Goal: Navigation & Orientation: Find specific page/section

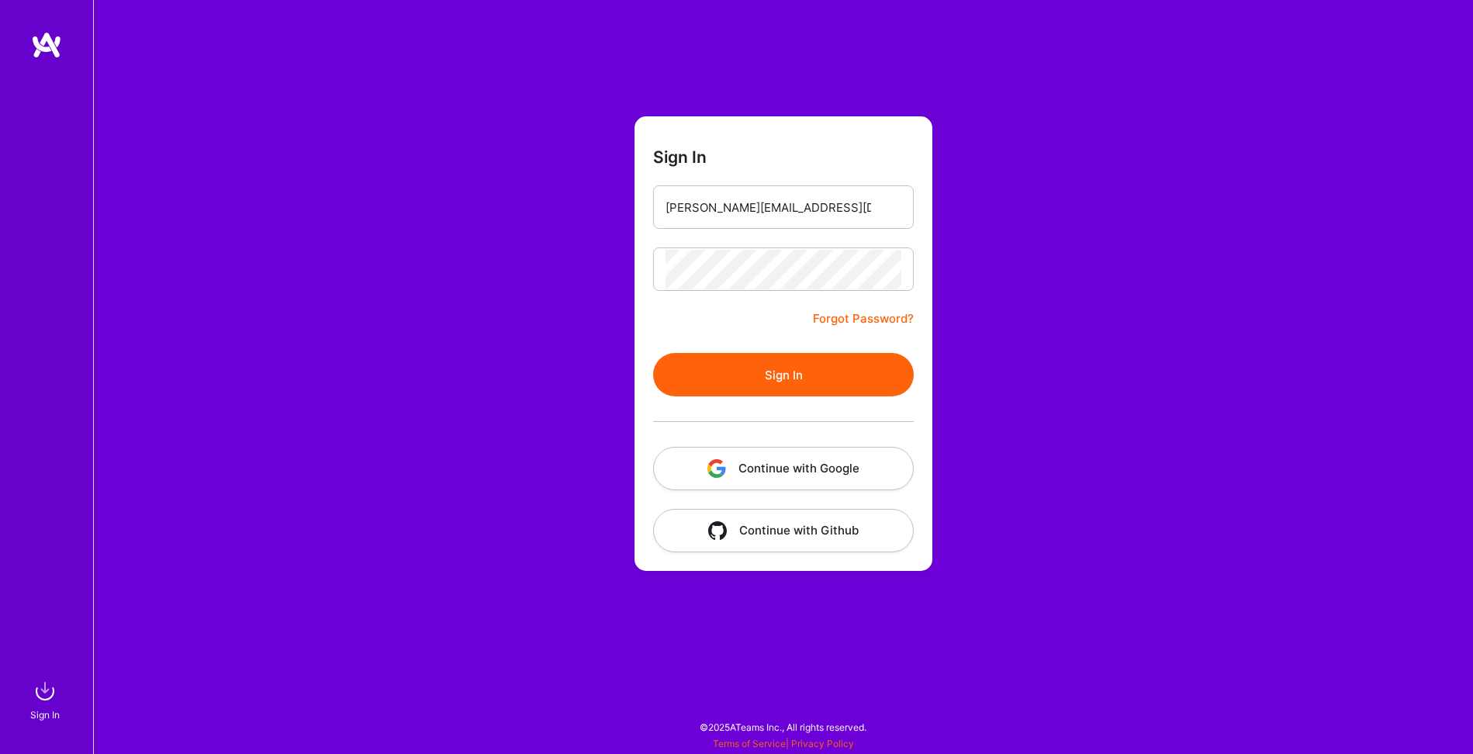
click at [766, 374] on button "Sign In" at bounding box center [783, 374] width 261 height 43
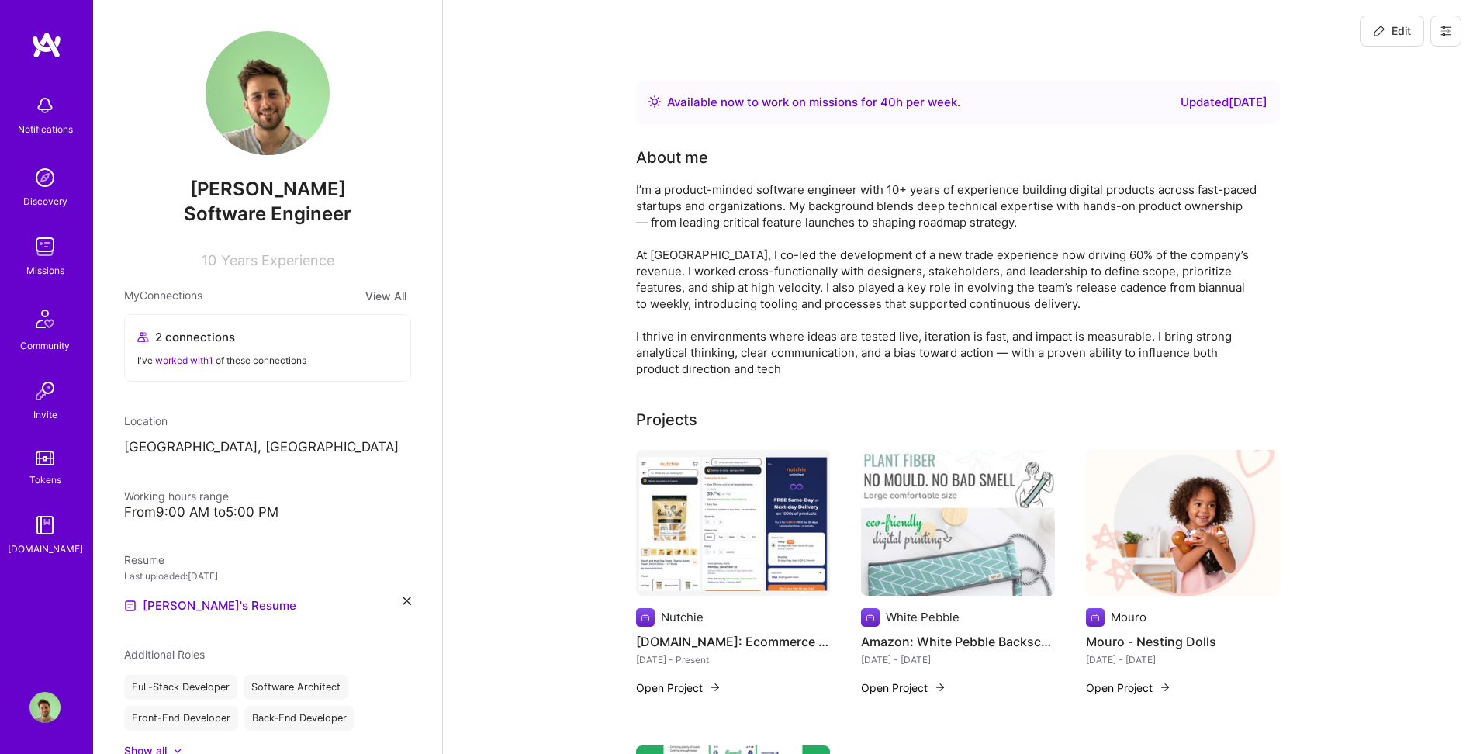
click at [51, 259] on img at bounding box center [44, 246] width 31 height 31
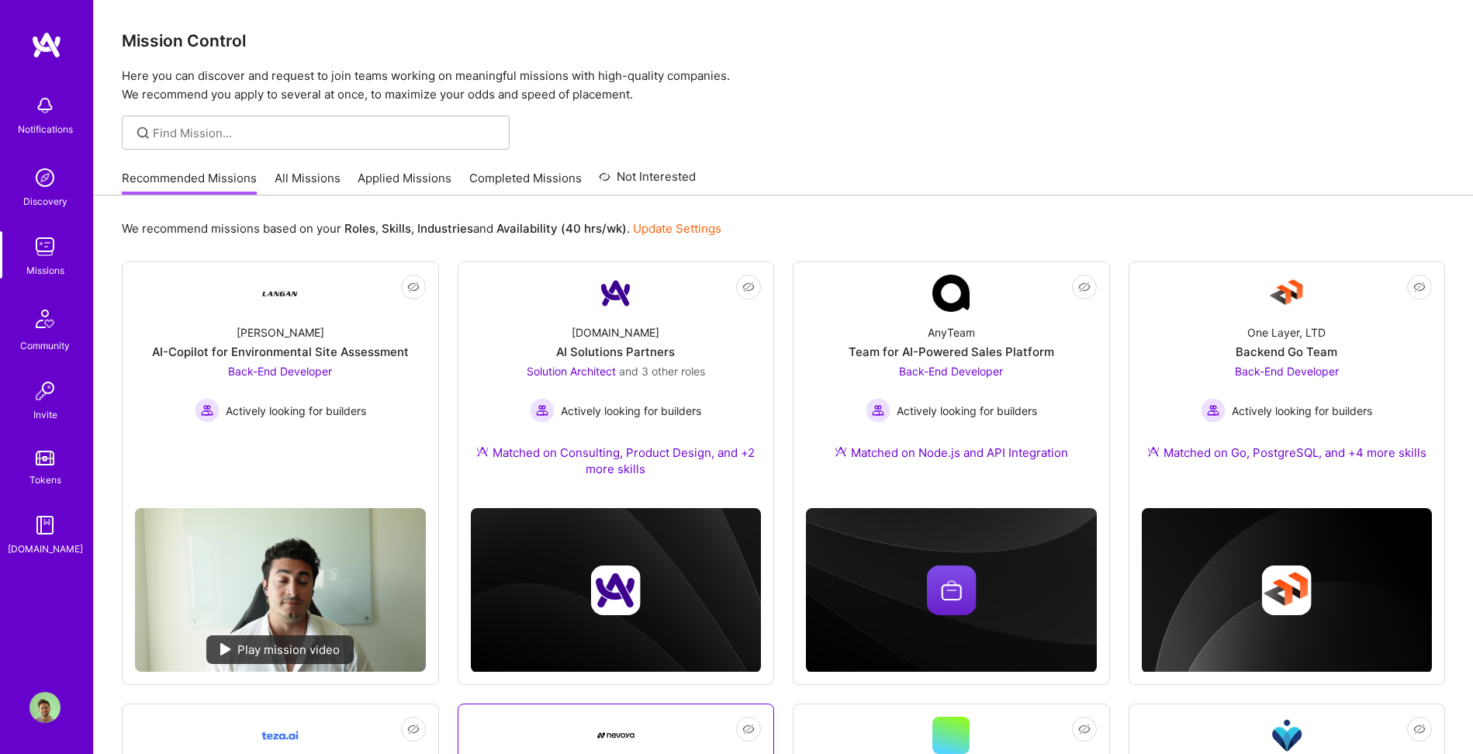
scroll to position [410, 0]
